Goal: Task Accomplishment & Management: Use online tool/utility

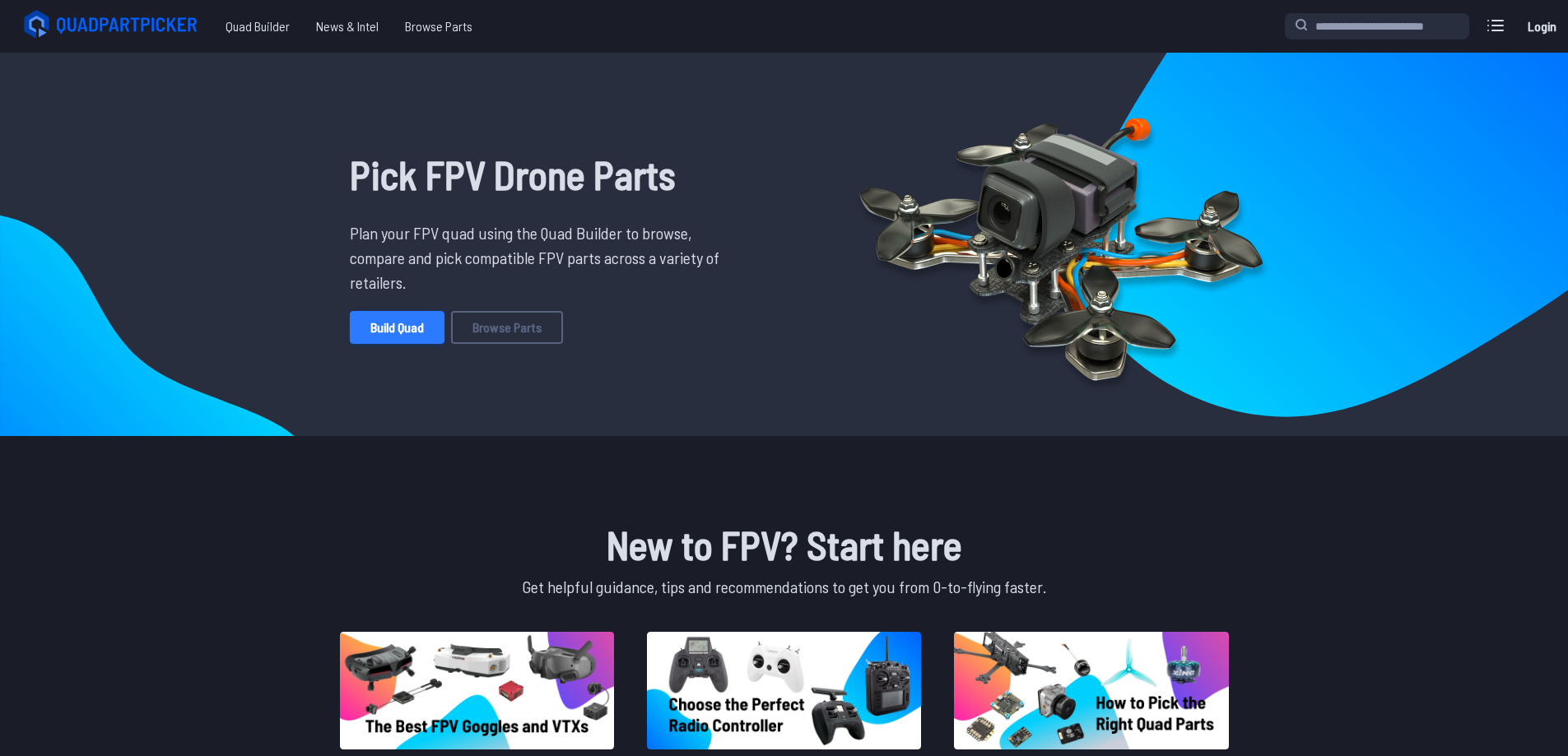
click at [388, 315] on link "Build Quad" at bounding box center [397, 328] width 95 height 33
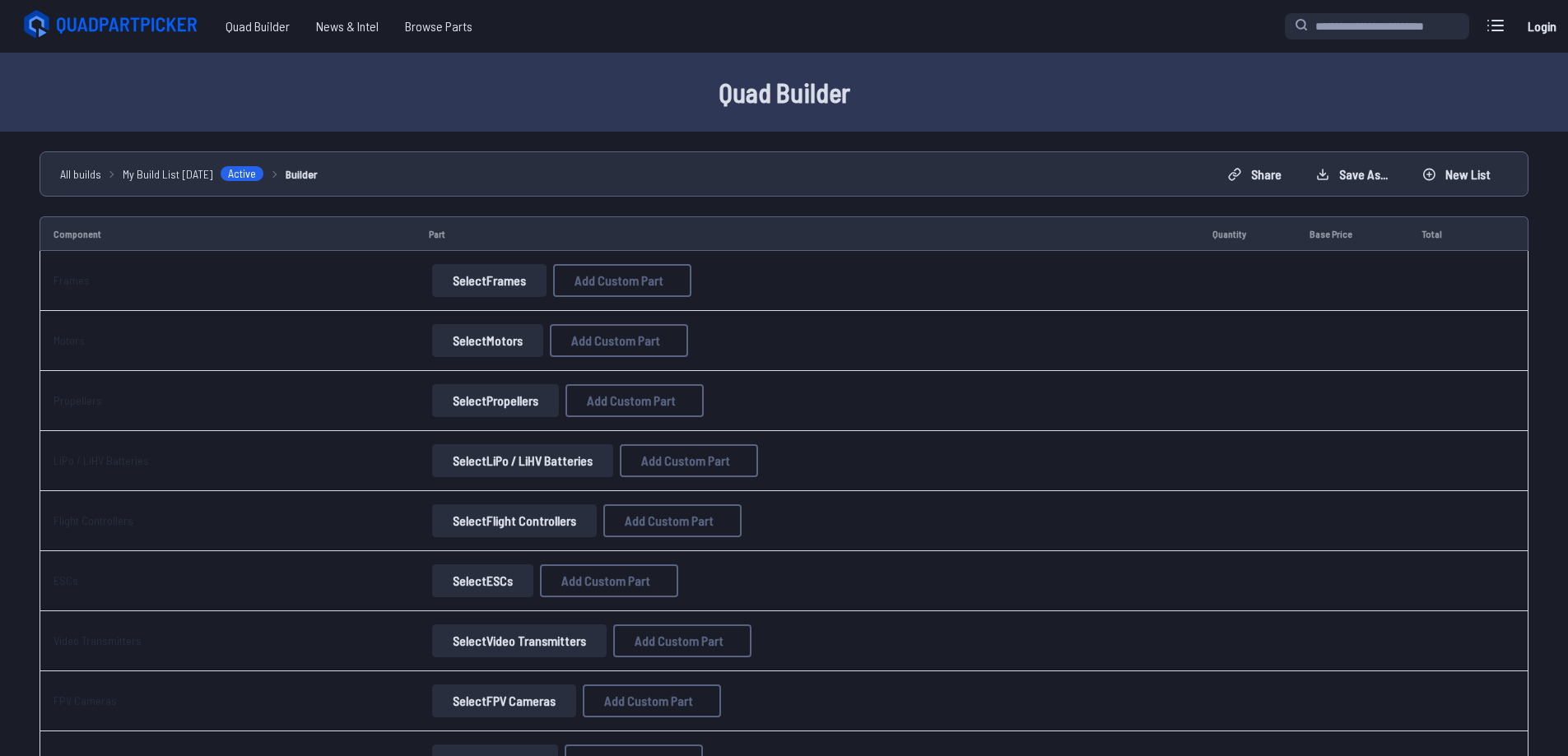
click at [477, 282] on button "Select Frames" at bounding box center [488, 280] width 114 height 33
click at [452, 279] on button "Select Frames" at bounding box center [488, 280] width 114 height 33
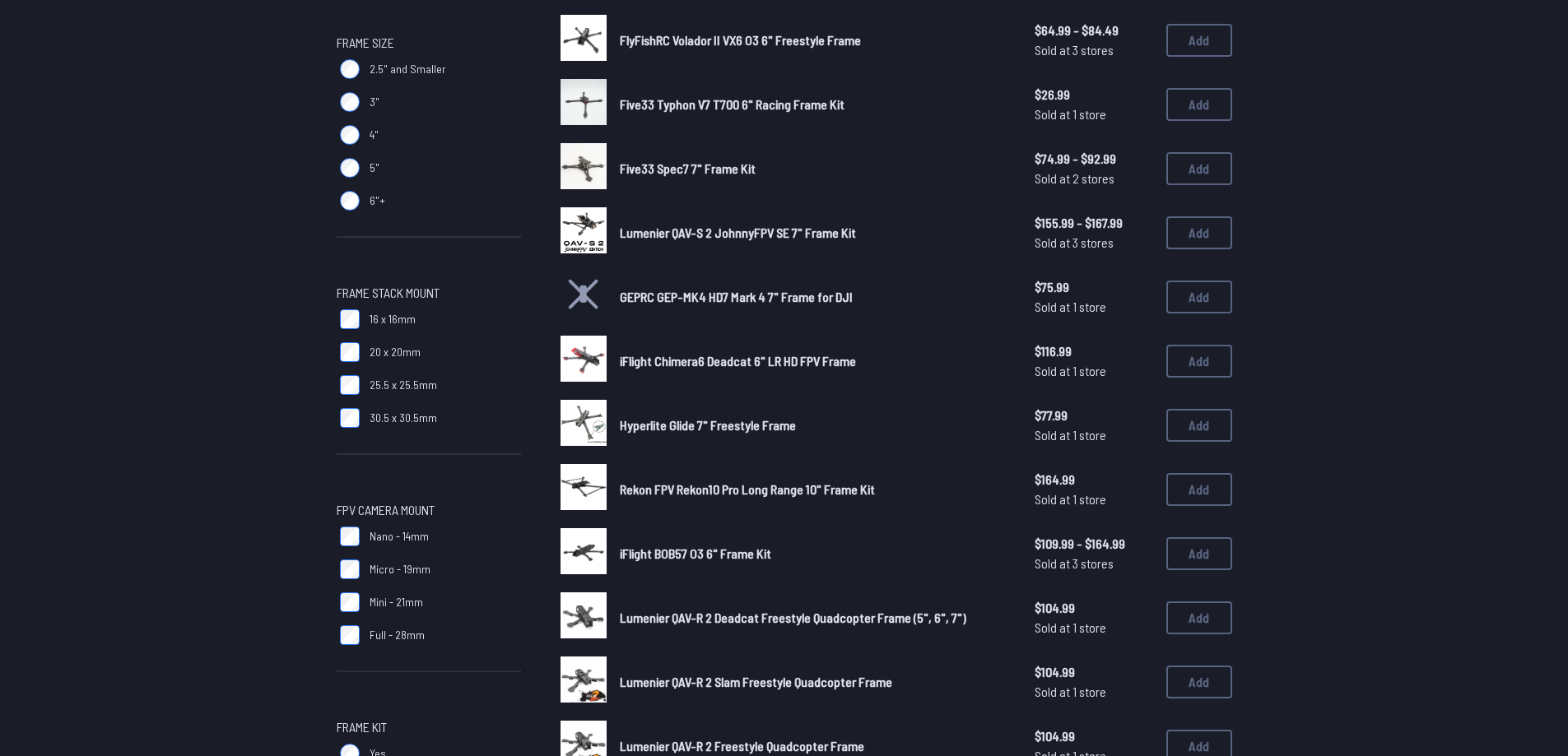
scroll to position [494, 0]
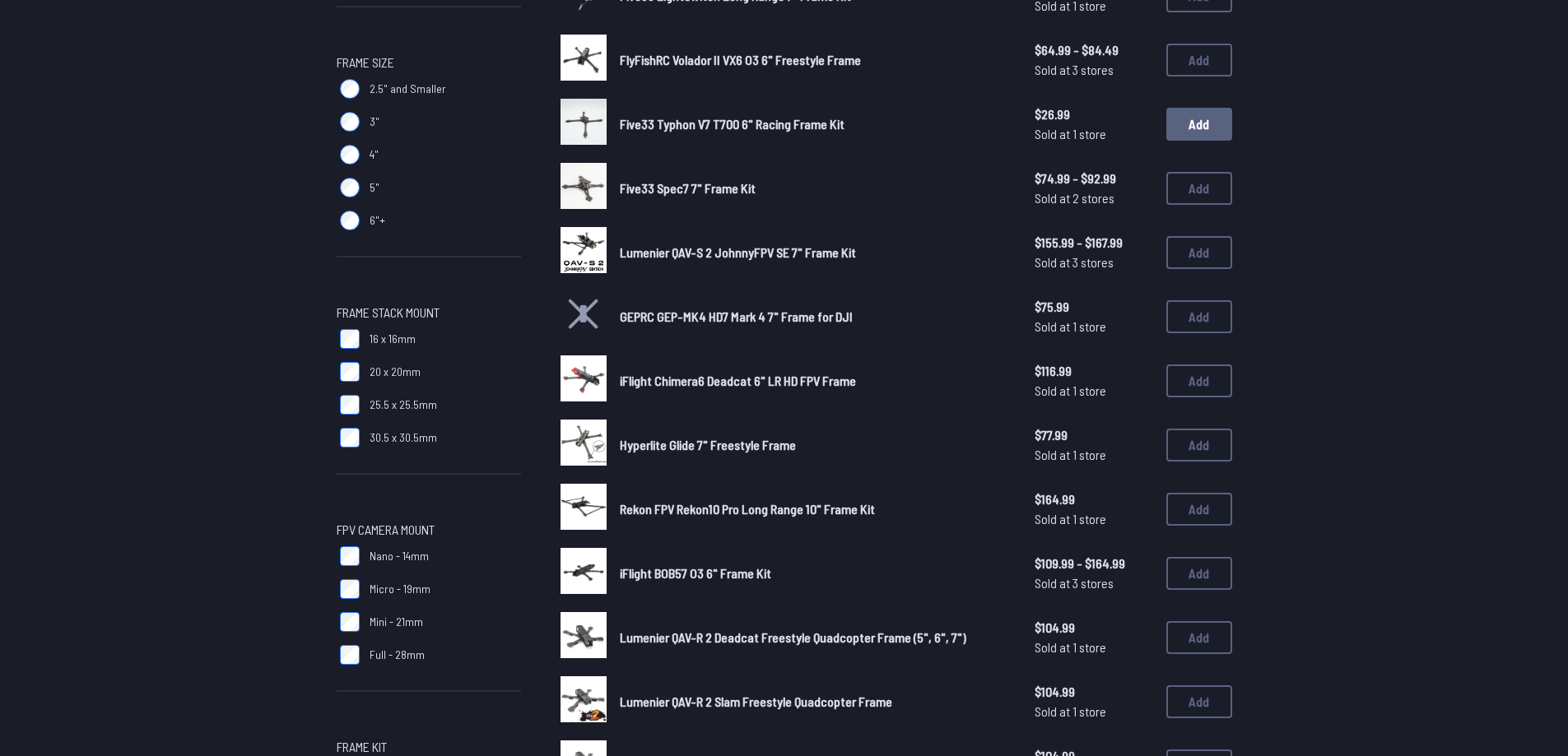
click at [1207, 123] on button "Add" at bounding box center [1199, 124] width 65 height 33
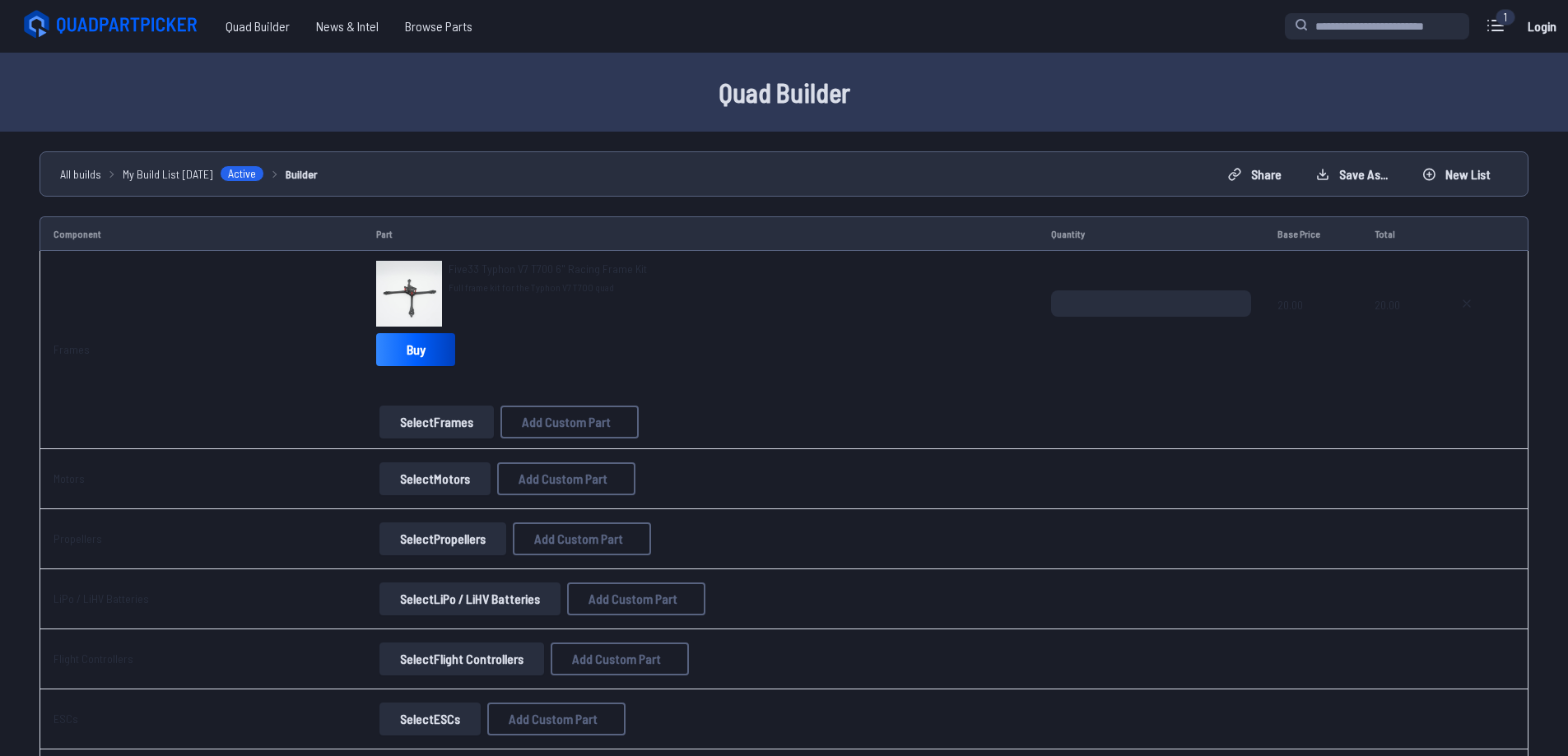
click at [416, 478] on button "Select Motors" at bounding box center [435, 480] width 111 height 33
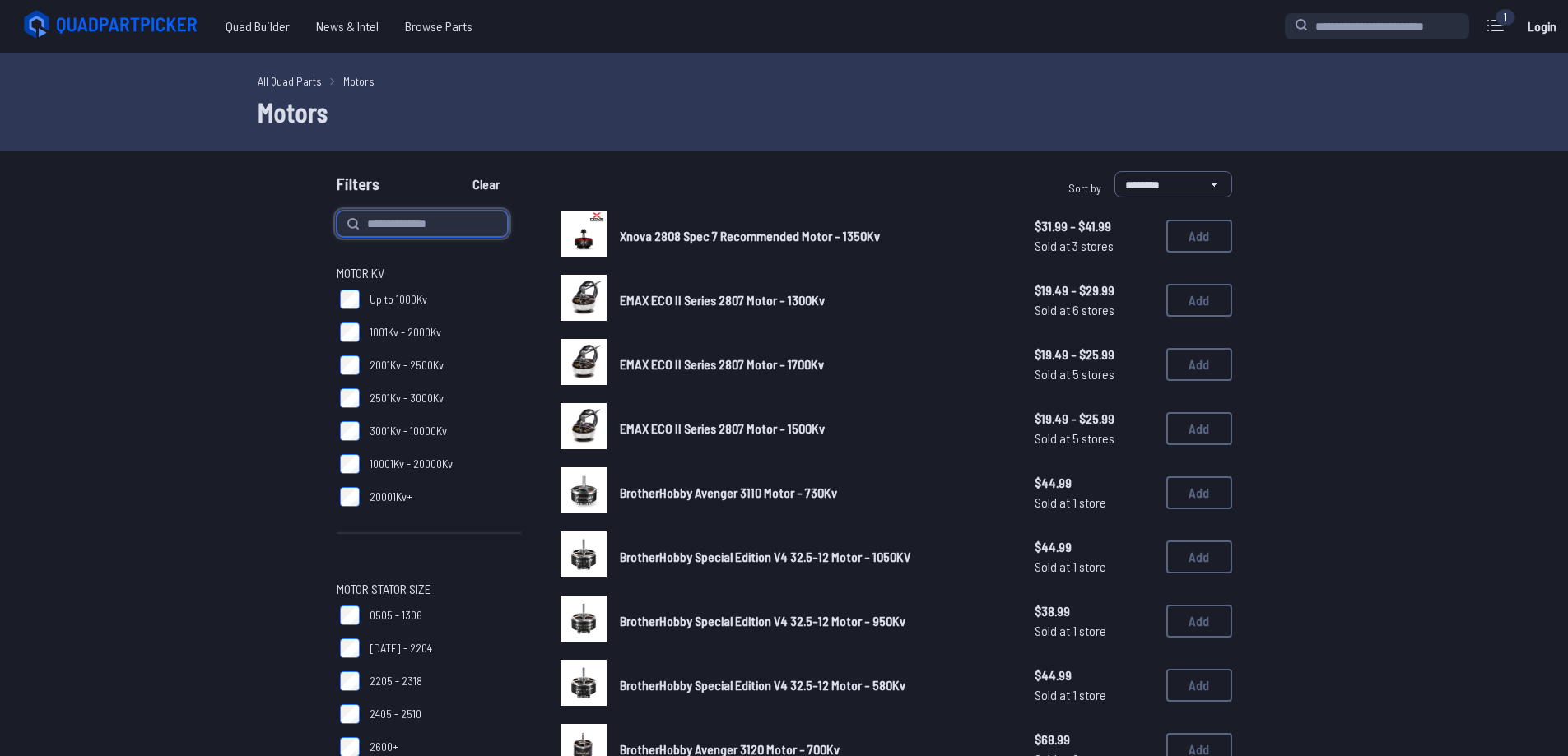
click at [421, 221] on input at bounding box center [422, 224] width 171 height 26
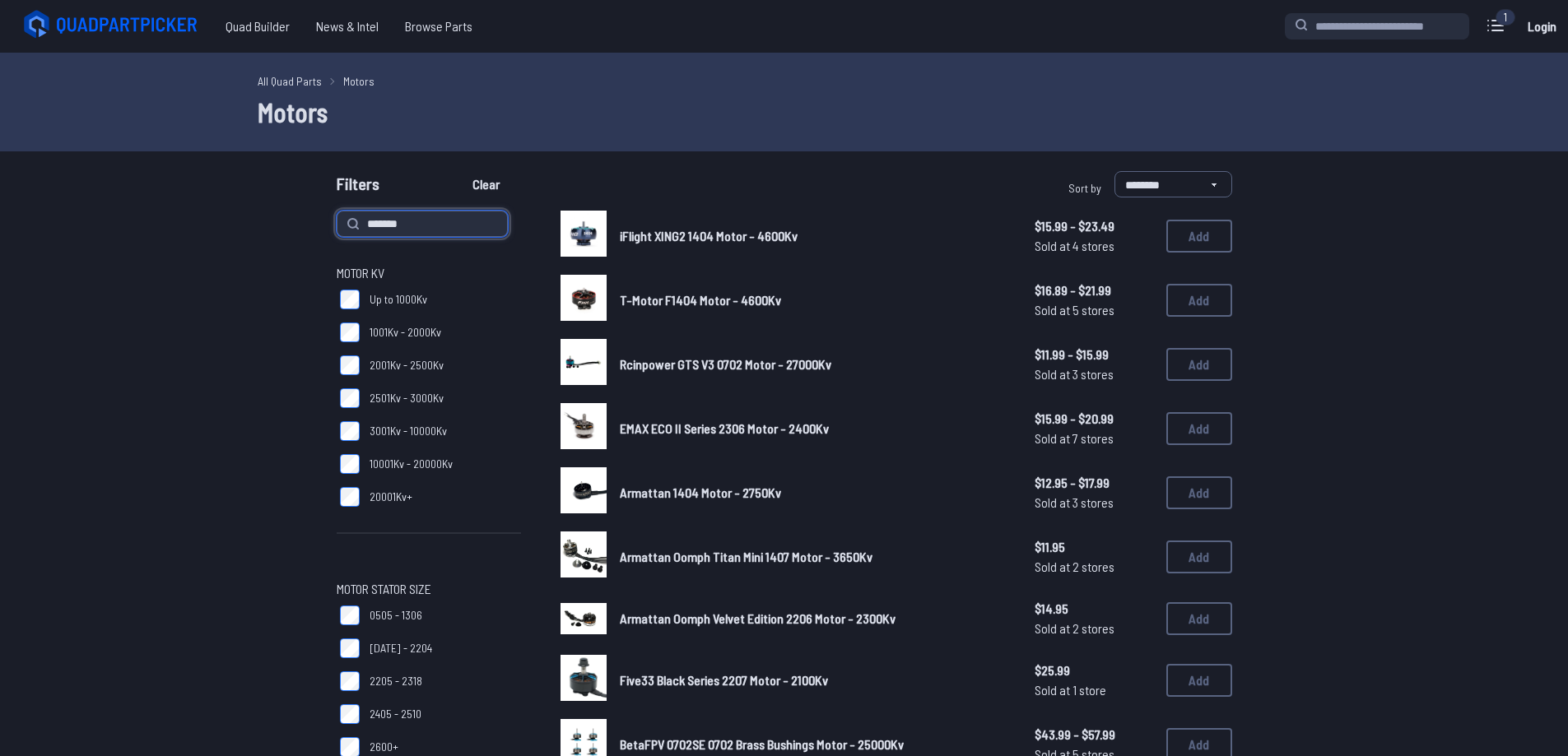
type input "*******"
click at [458, 171] on button "Clear" at bounding box center [486, 184] width 55 height 26
type input "*******"
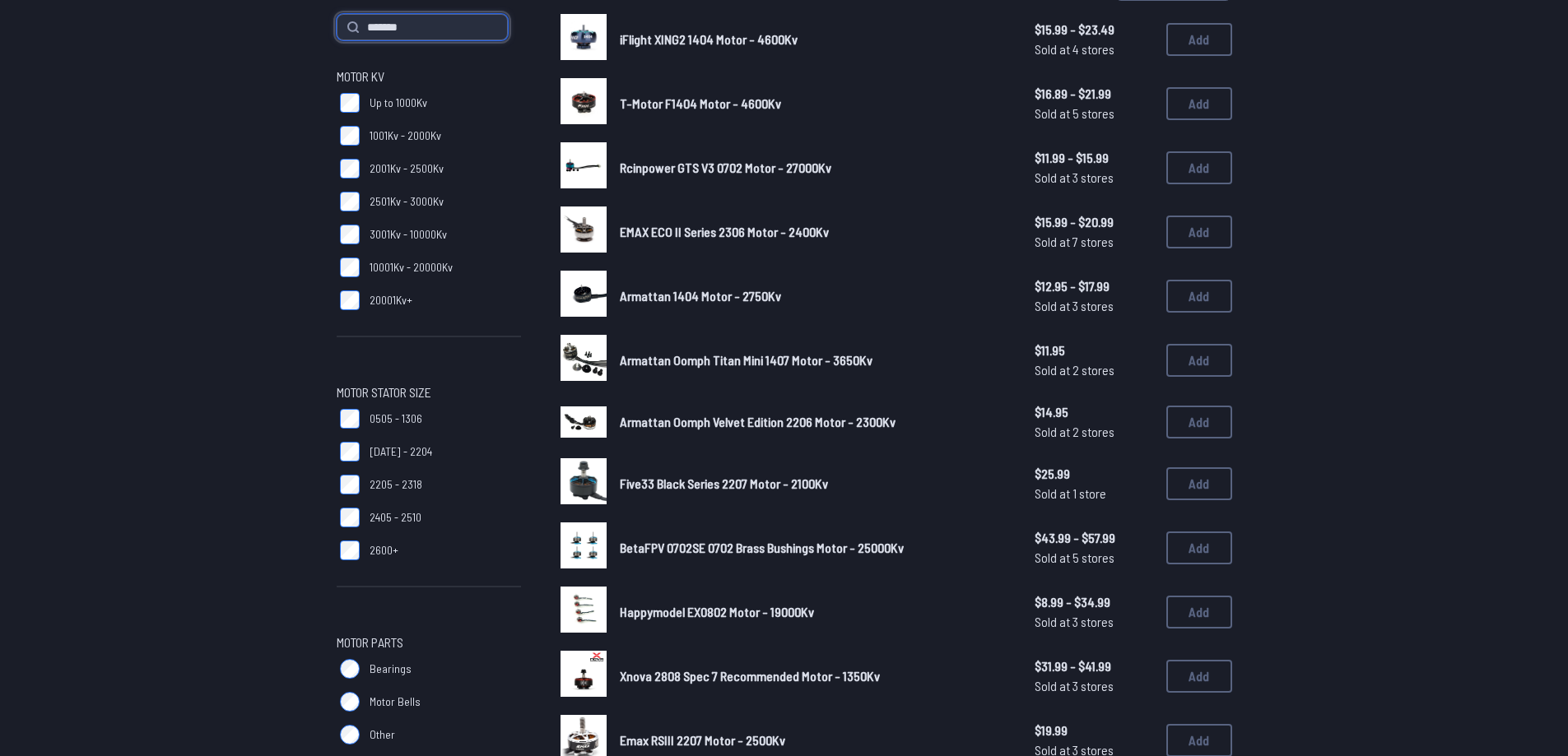
scroll to position [329, 0]
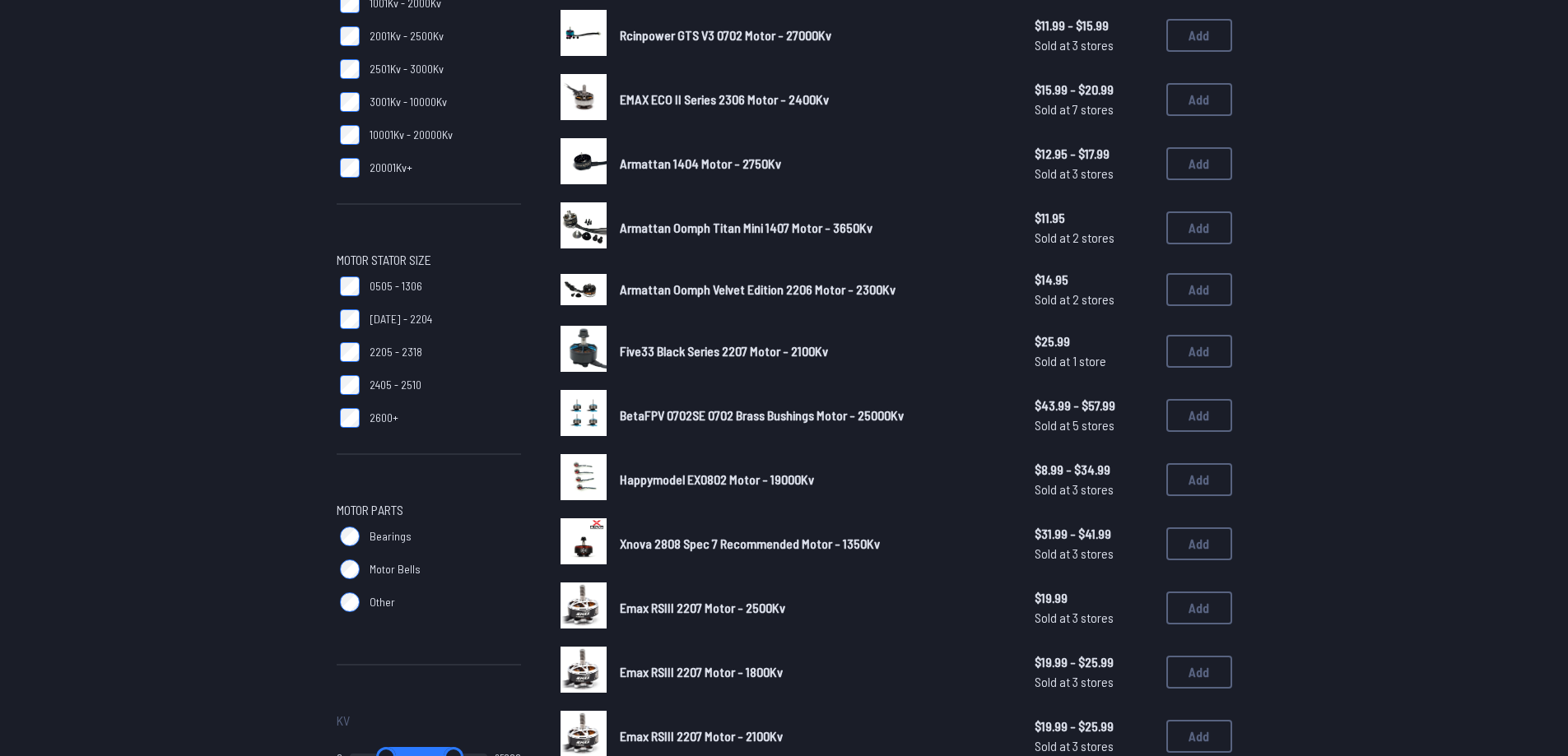
click at [1390, 410] on form "**********" at bounding box center [784, 527] width 1568 height 1371
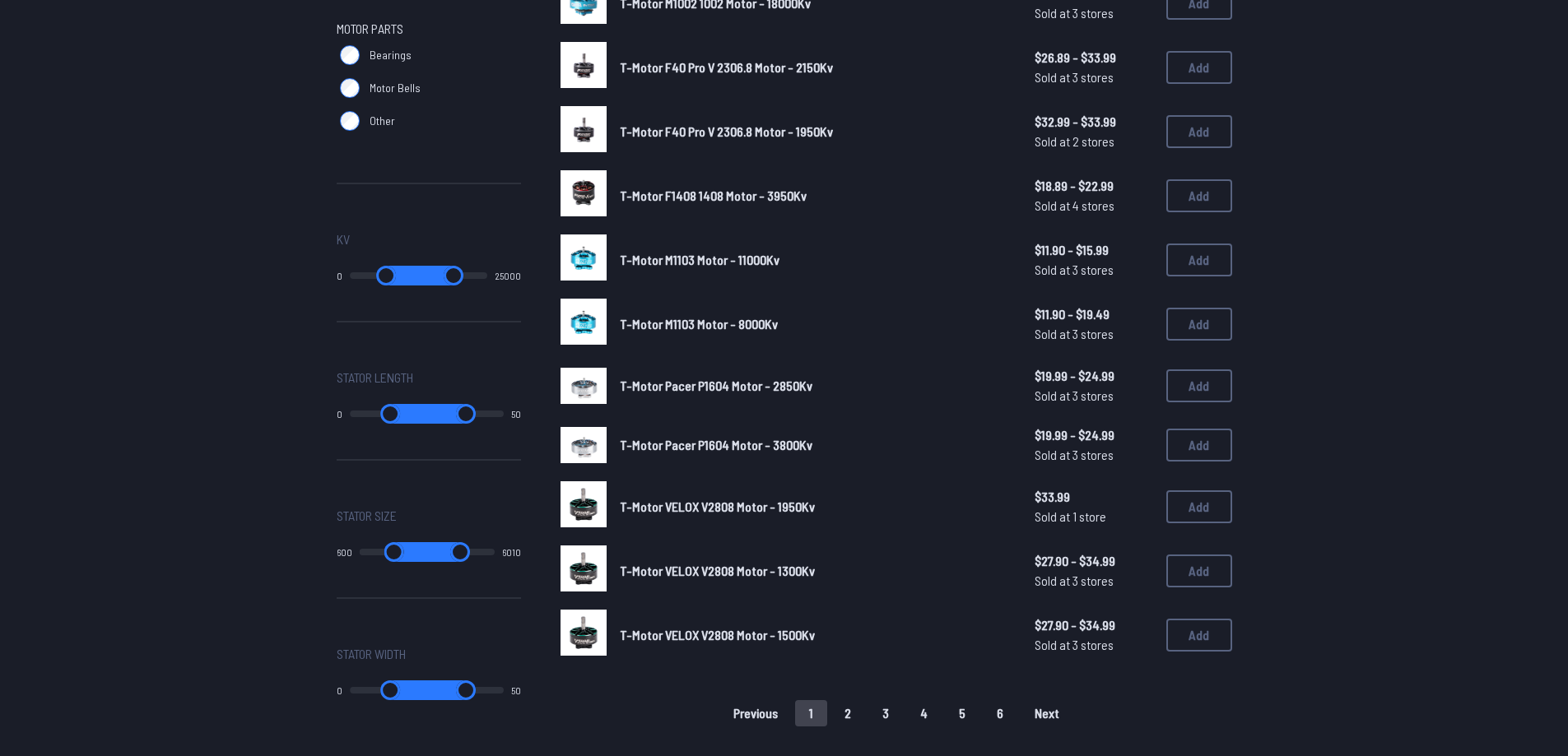
scroll to position [1070, 0]
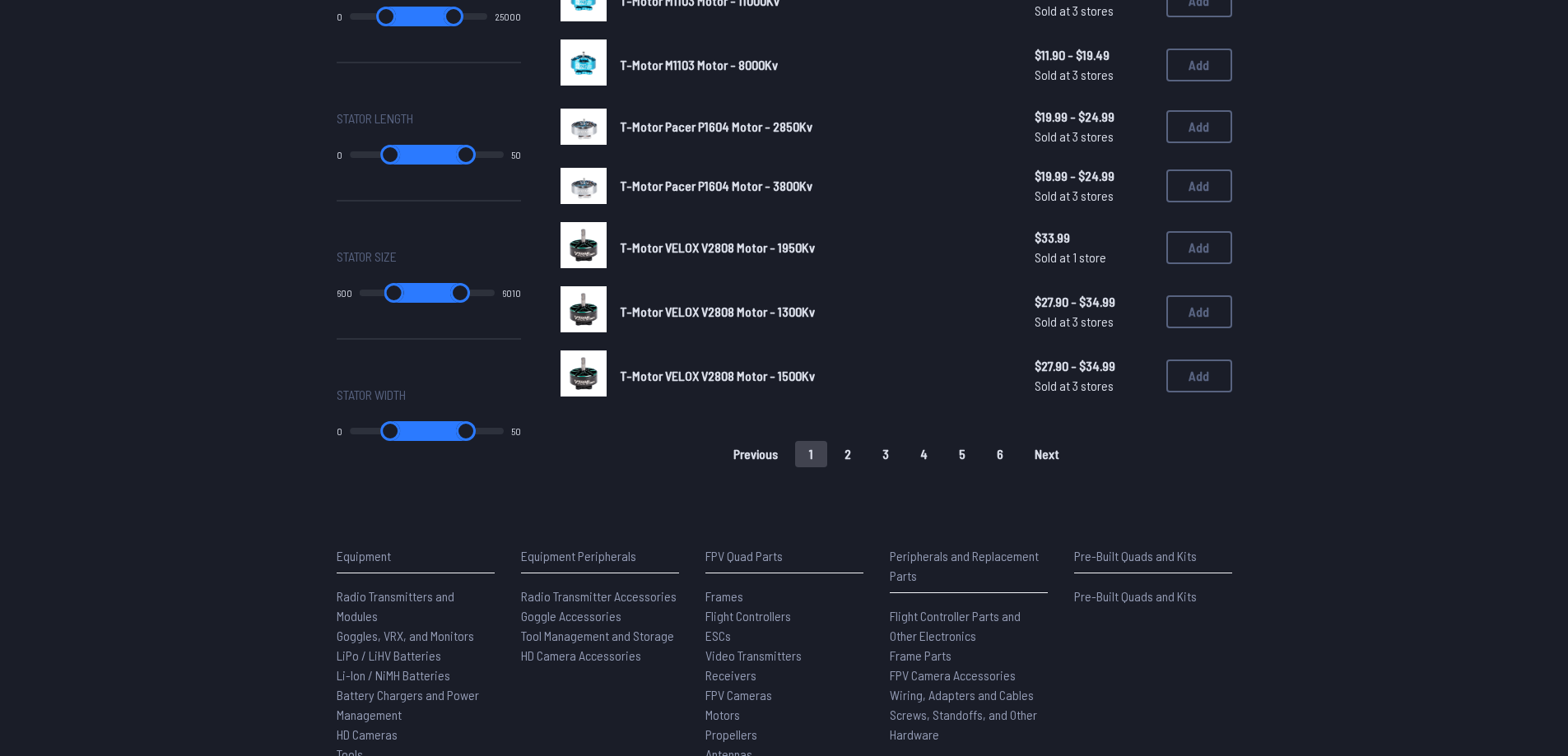
click at [850, 445] on button "2" at bounding box center [847, 454] width 34 height 26
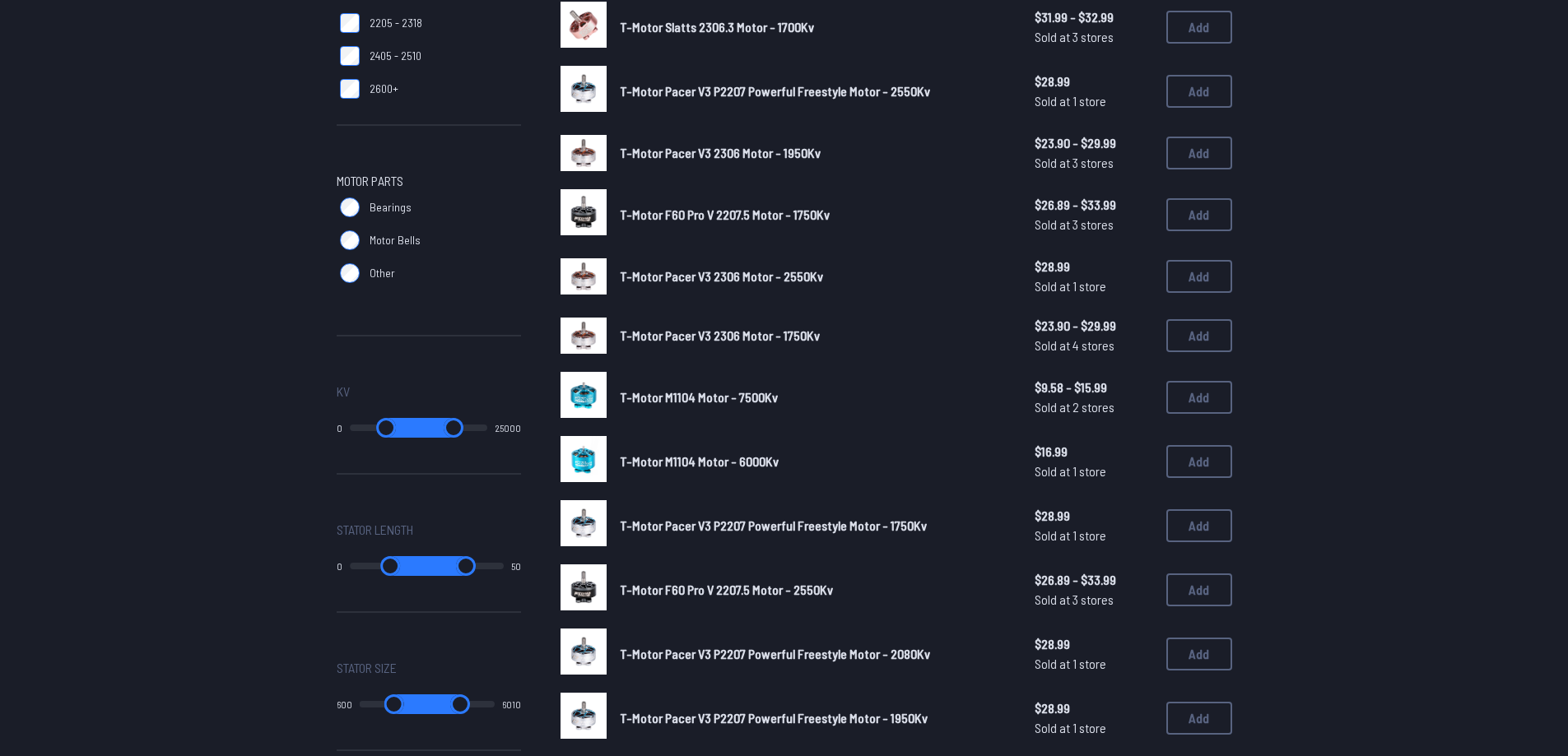
scroll to position [905, 0]
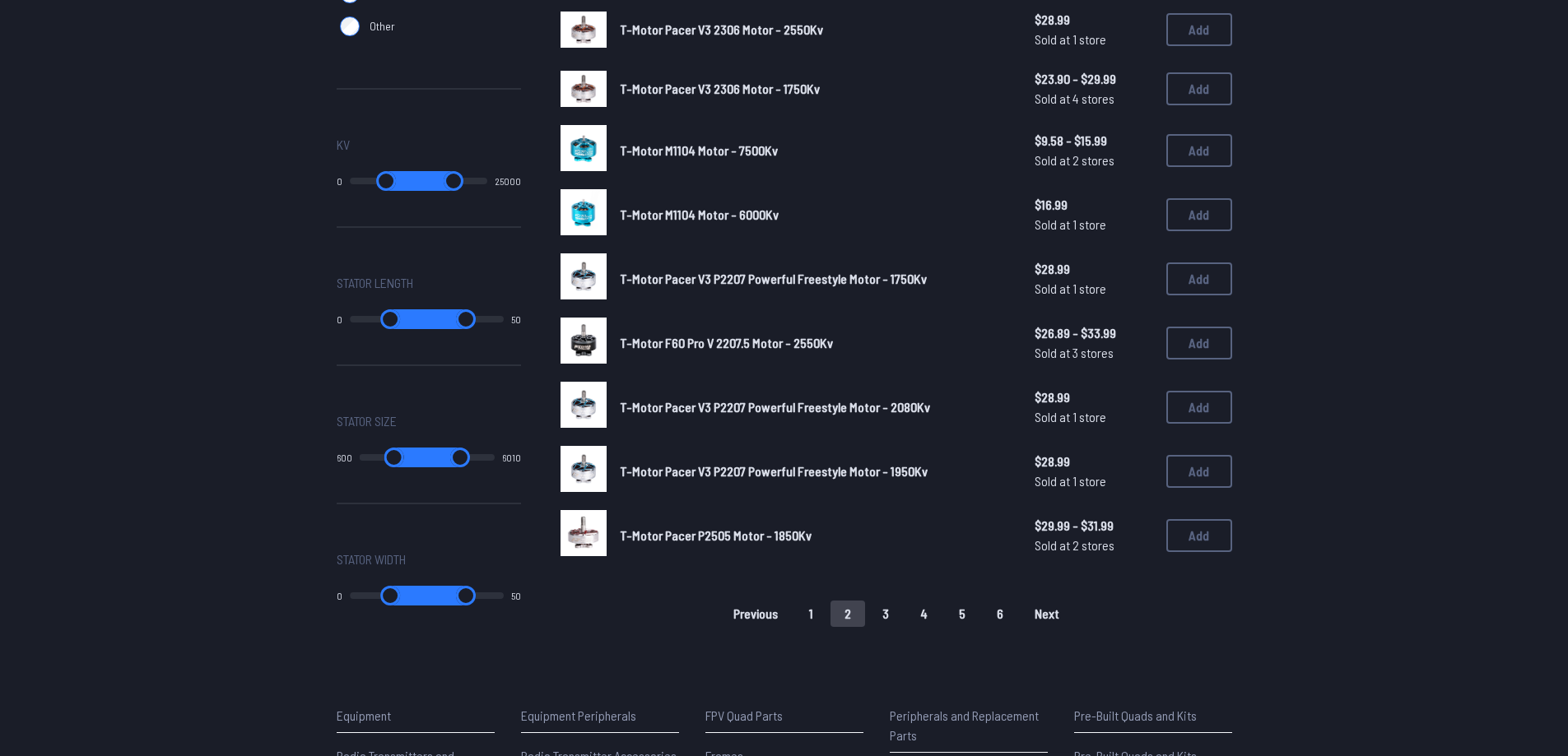
click at [881, 610] on button "3" at bounding box center [885, 613] width 34 height 26
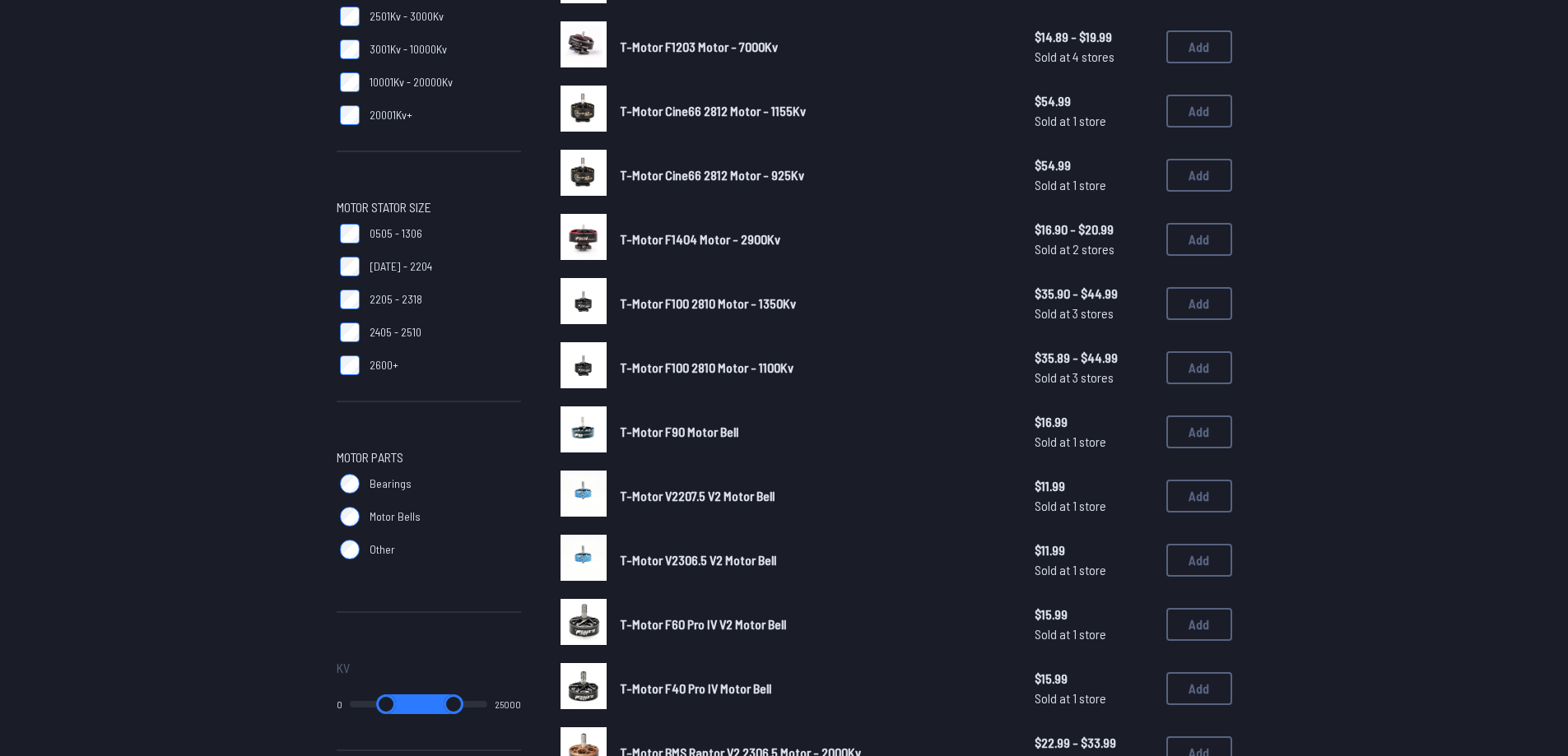
scroll to position [247, 0]
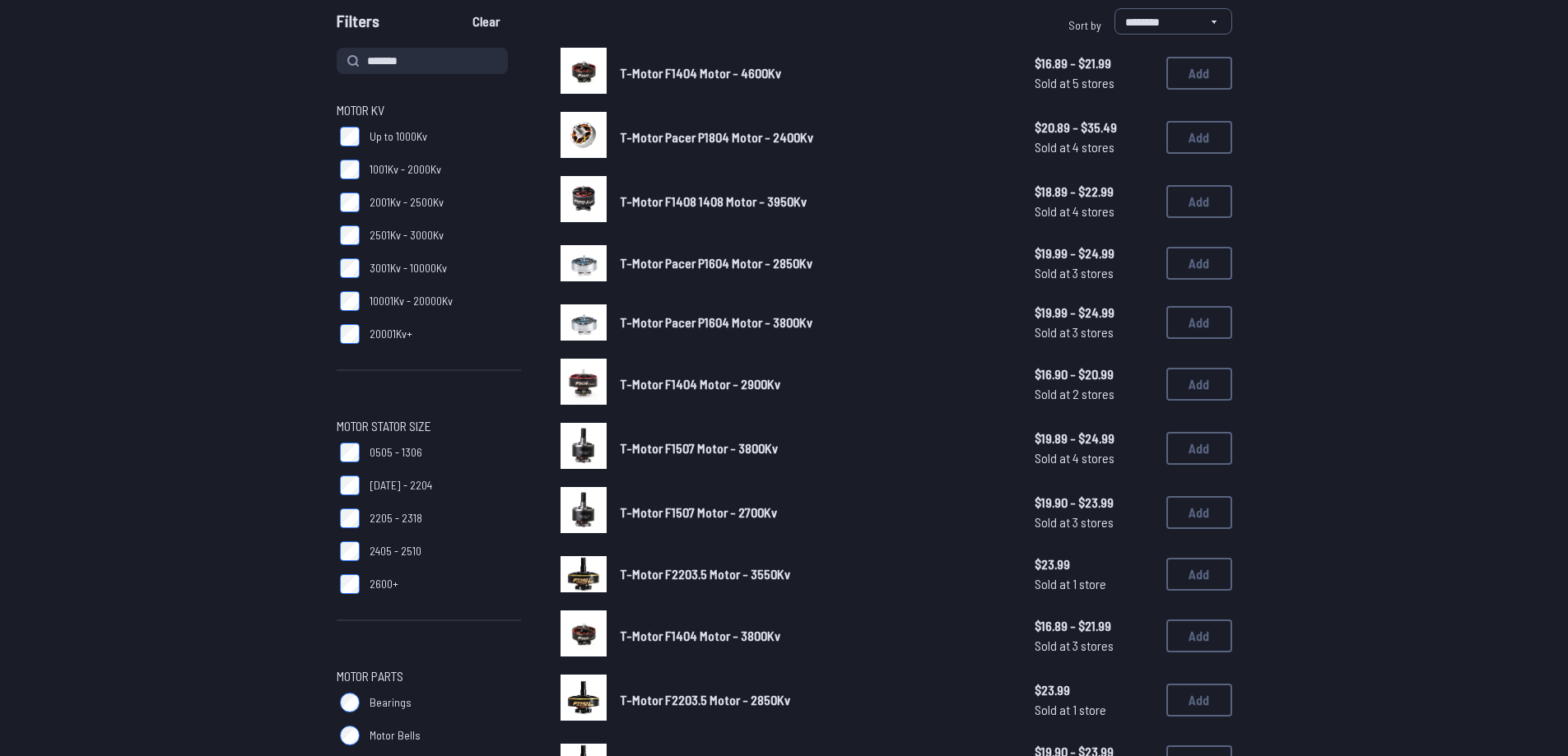
scroll to position [165, 0]
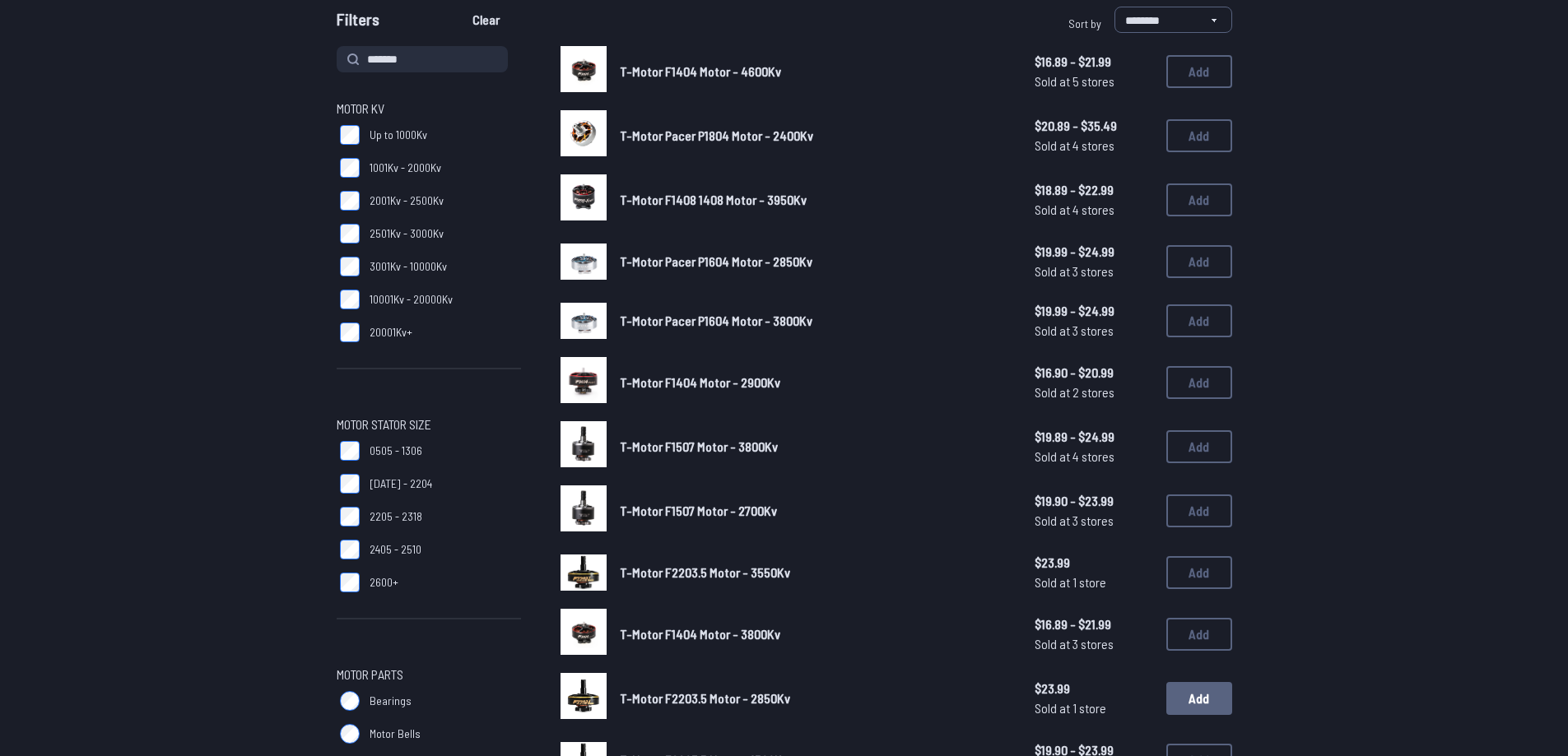
click at [1186, 703] on button "Add" at bounding box center [1199, 699] width 65 height 33
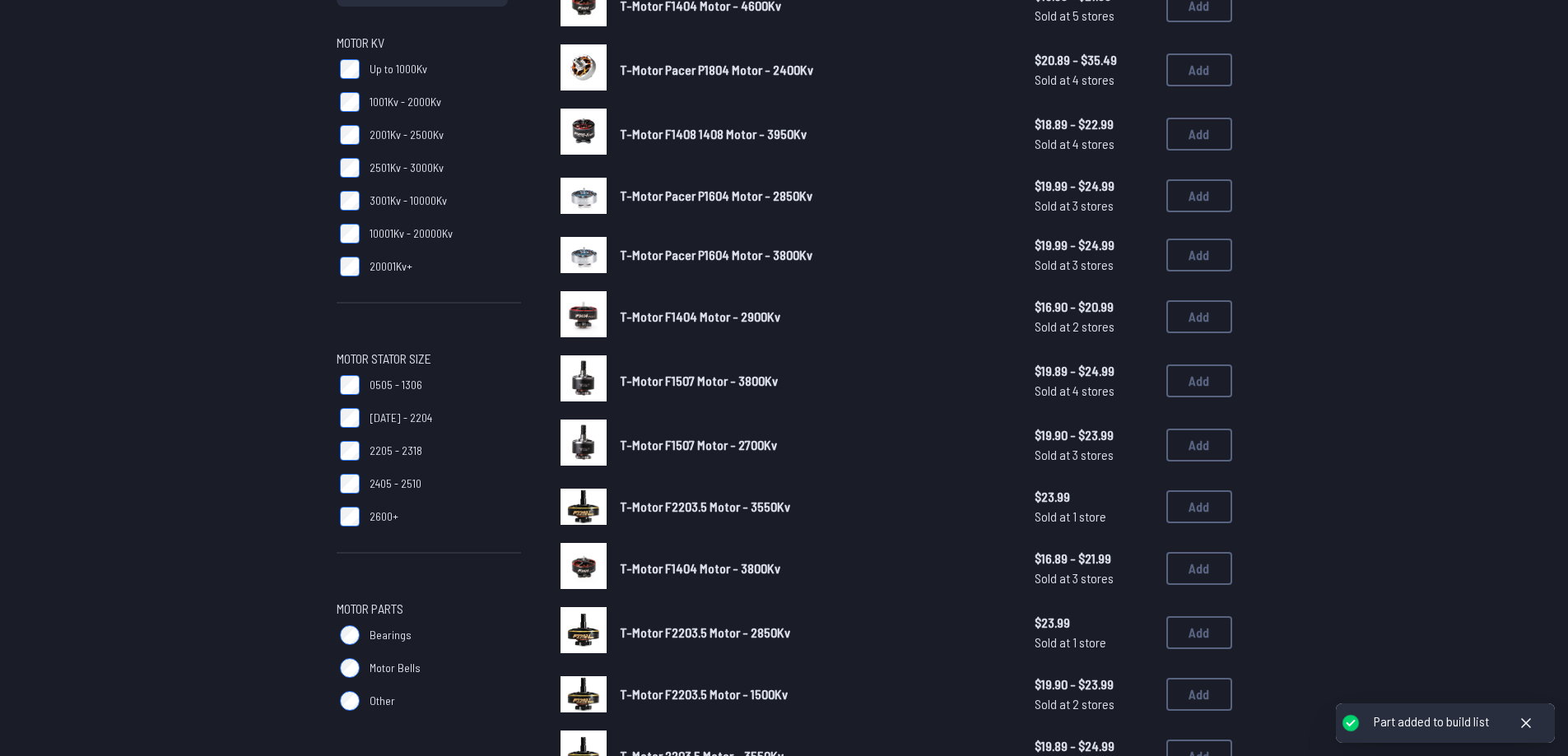
scroll to position [329, 0]
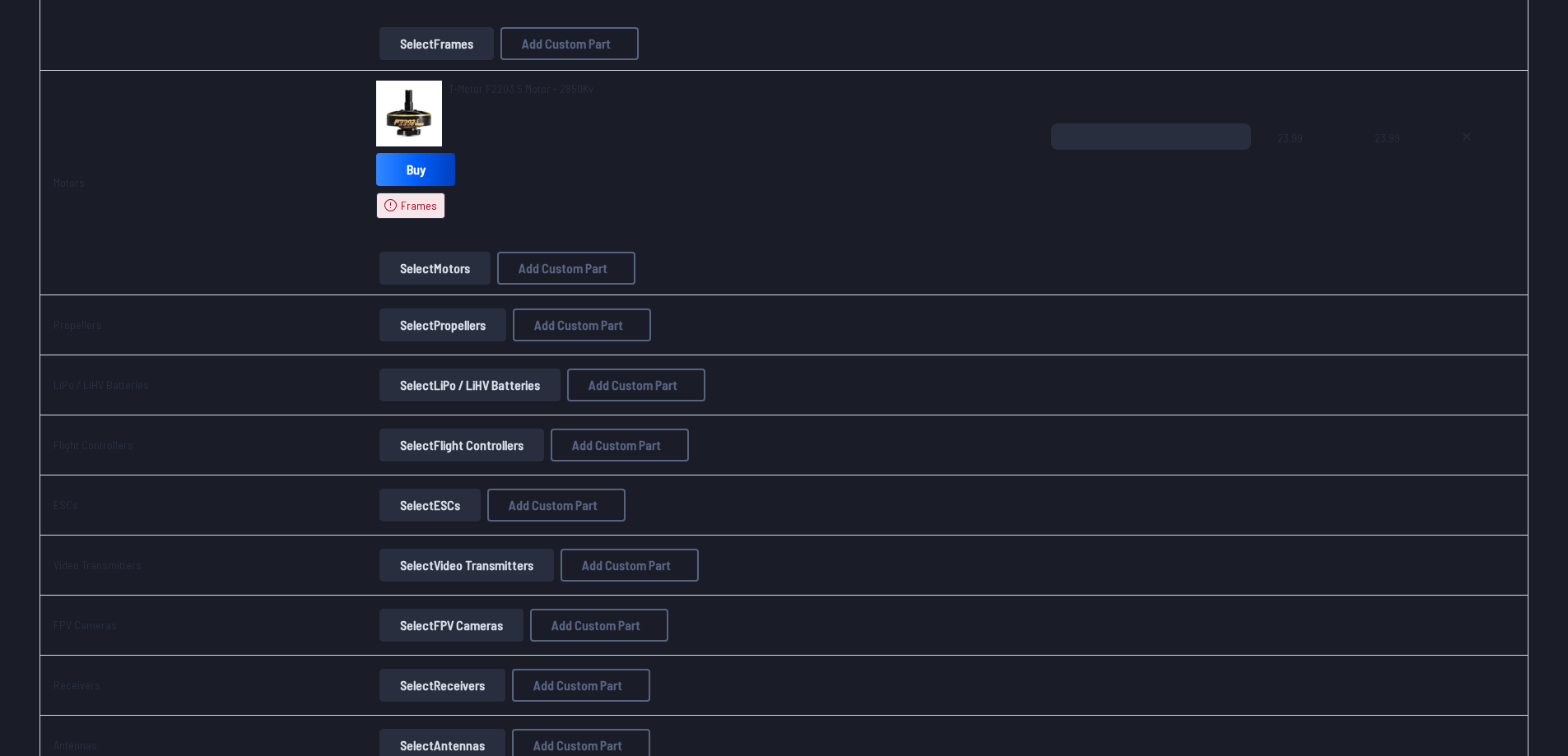
scroll to position [494, 0]
